Goal: Find specific page/section: Find specific page/section

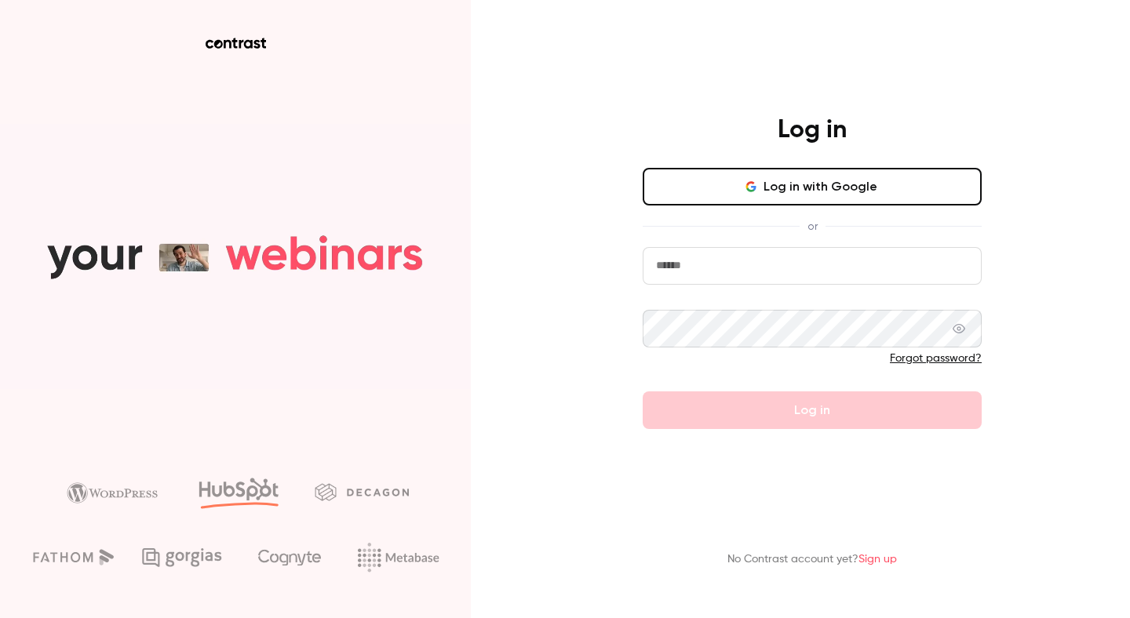
click at [738, 189] on button "Log in with Google" at bounding box center [812, 187] width 339 height 38
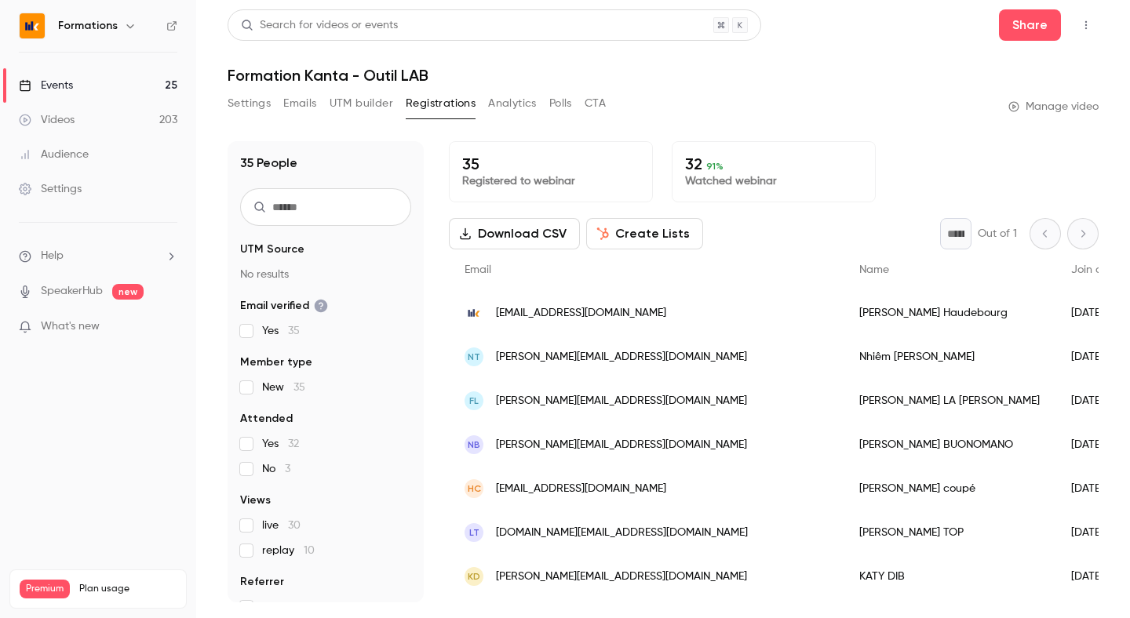
click at [143, 75] on link "Events 25" at bounding box center [98, 85] width 196 height 35
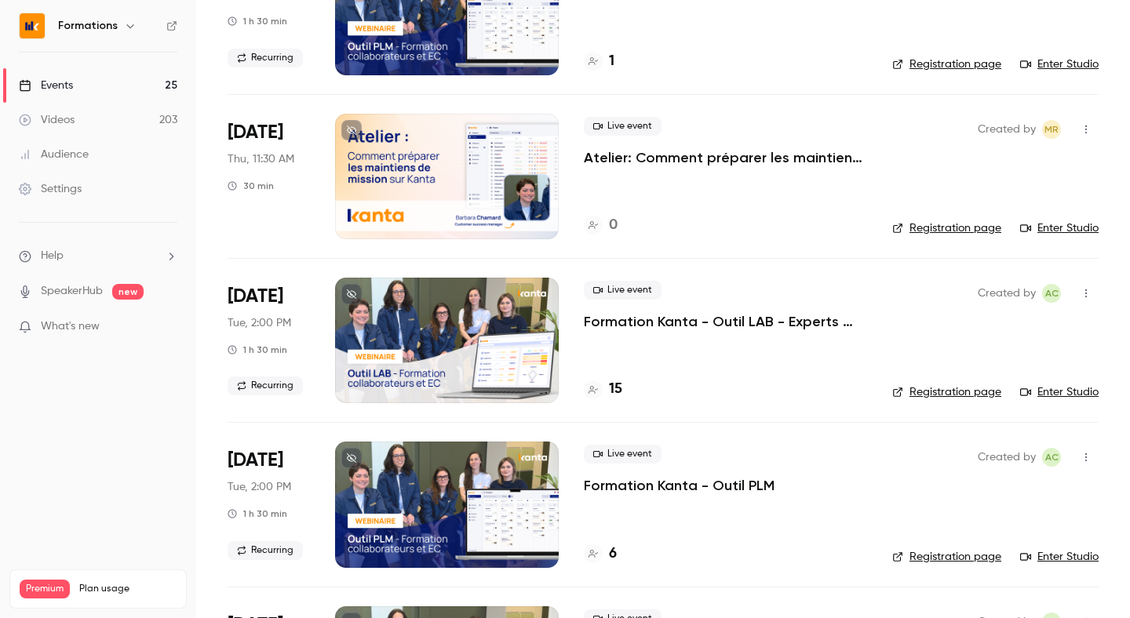
scroll to position [846, 0]
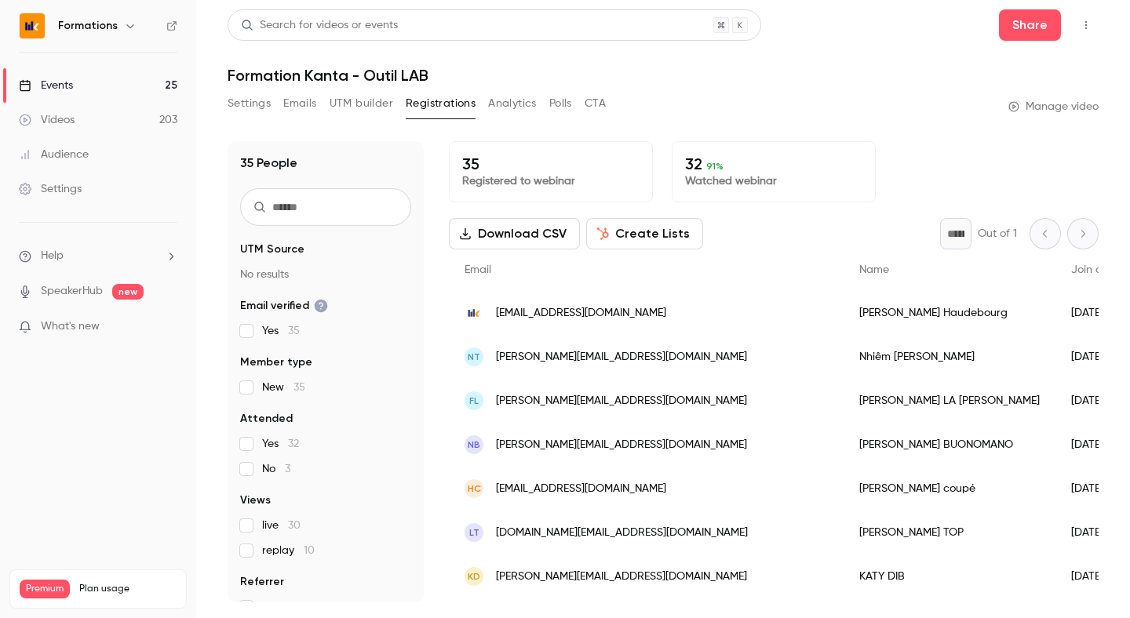
click at [131, 82] on link "Events 25" at bounding box center [98, 85] width 196 height 35
